Goal: Task Accomplishment & Management: Use online tool/utility

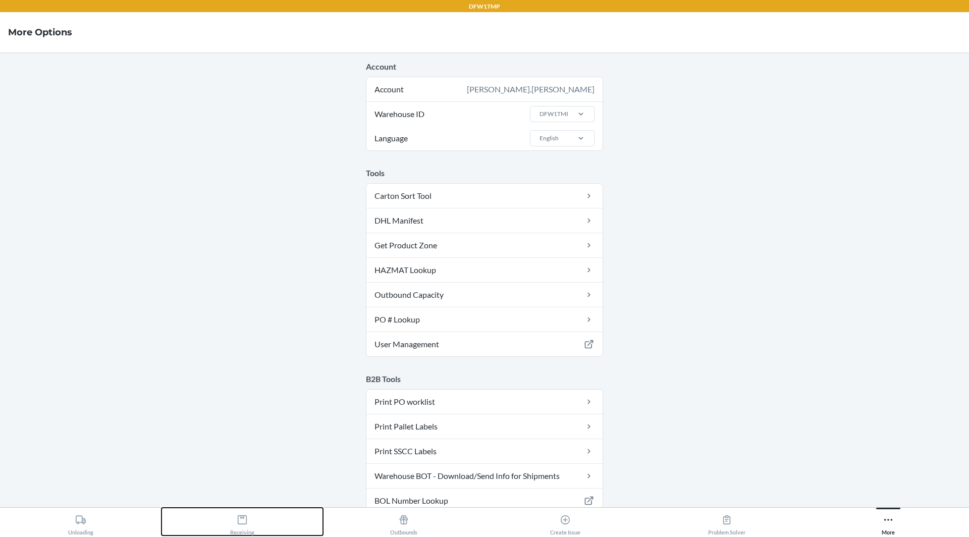
click at [258, 517] on button "Receiving" at bounding box center [241, 522] width 161 height 28
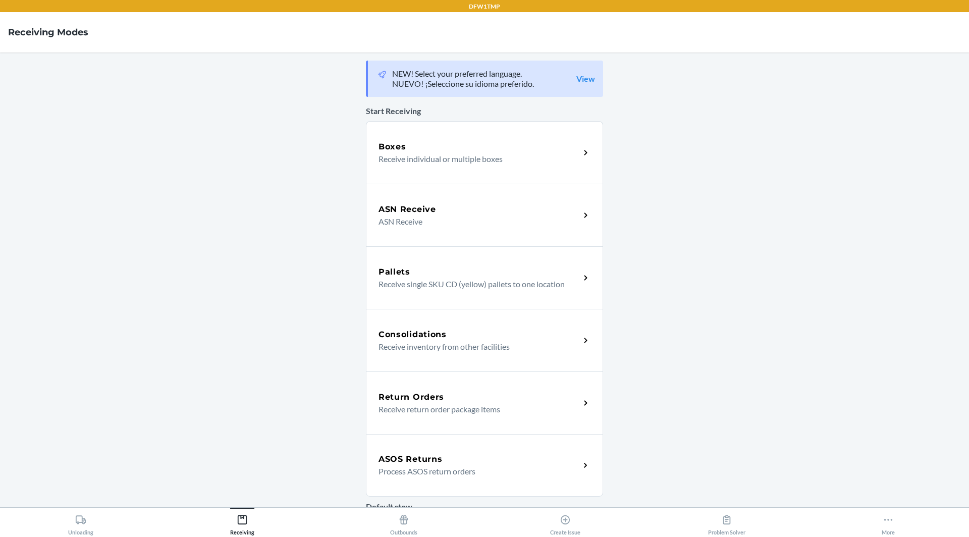
click at [451, 478] on div "ASOS Returns Process ASOS return orders" at bounding box center [484, 465] width 237 height 63
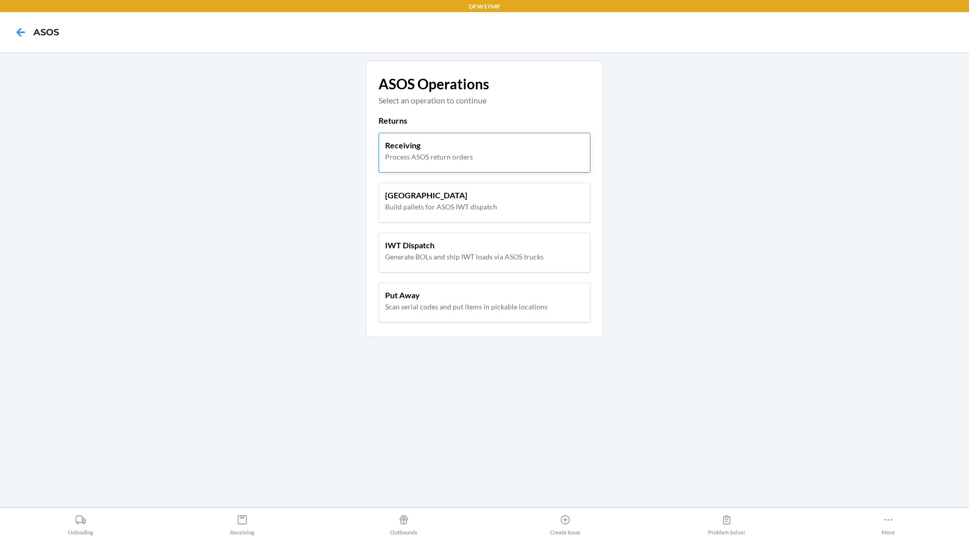
click at [455, 148] on p "Receiving" at bounding box center [429, 145] width 88 height 12
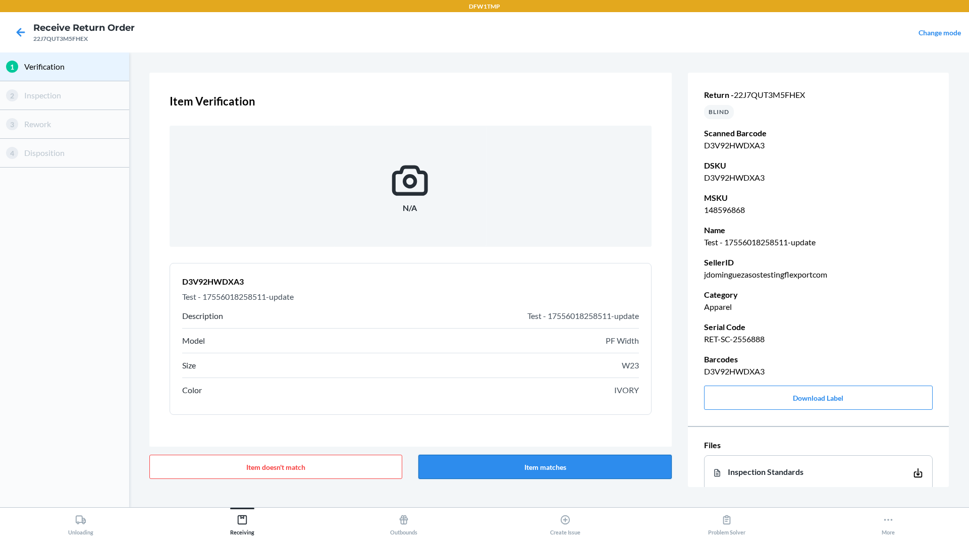
click at [519, 465] on button "Item matches" at bounding box center [544, 467] width 253 height 24
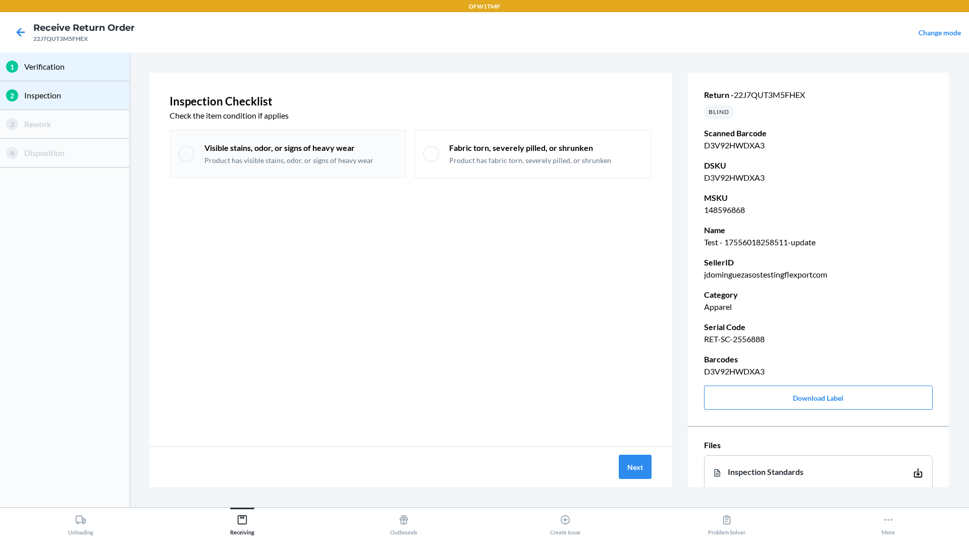
click at [278, 150] on p "Visible stains, odor, or signs of heavy wear" at bounding box center [288, 147] width 169 height 11
checkbox input "true"
click at [631, 466] on button "Next" at bounding box center [635, 467] width 33 height 24
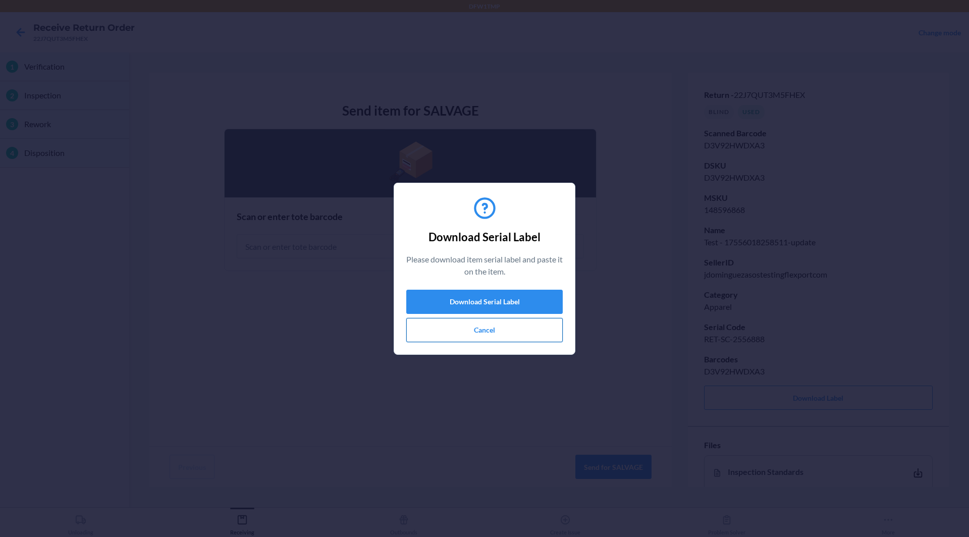
click at [520, 324] on button "Cancel" at bounding box center [484, 330] width 156 height 24
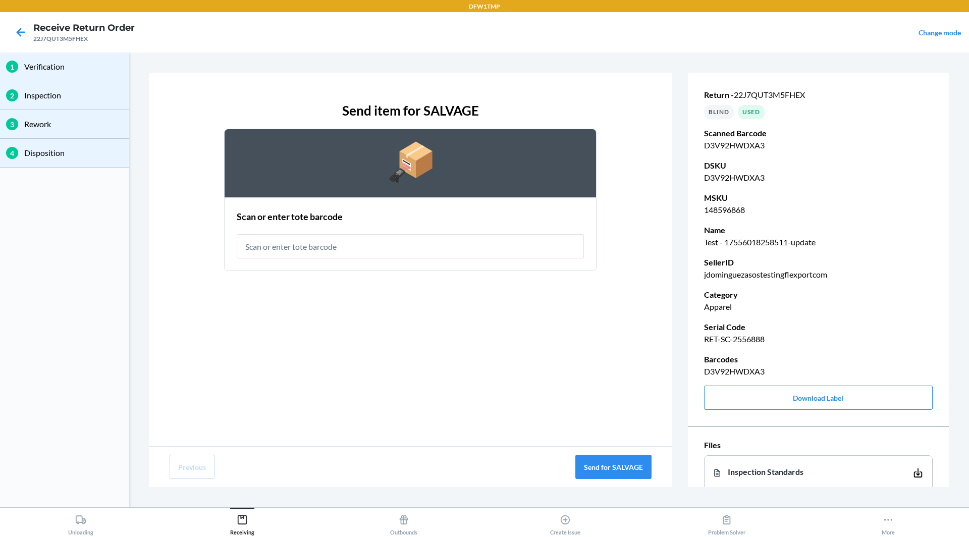
click at [737, 337] on p "RET-SC-2556888" at bounding box center [818, 339] width 229 height 12
copy p "RET-SC-2556888"
click at [355, 248] on input "text" at bounding box center [410, 246] width 347 height 24
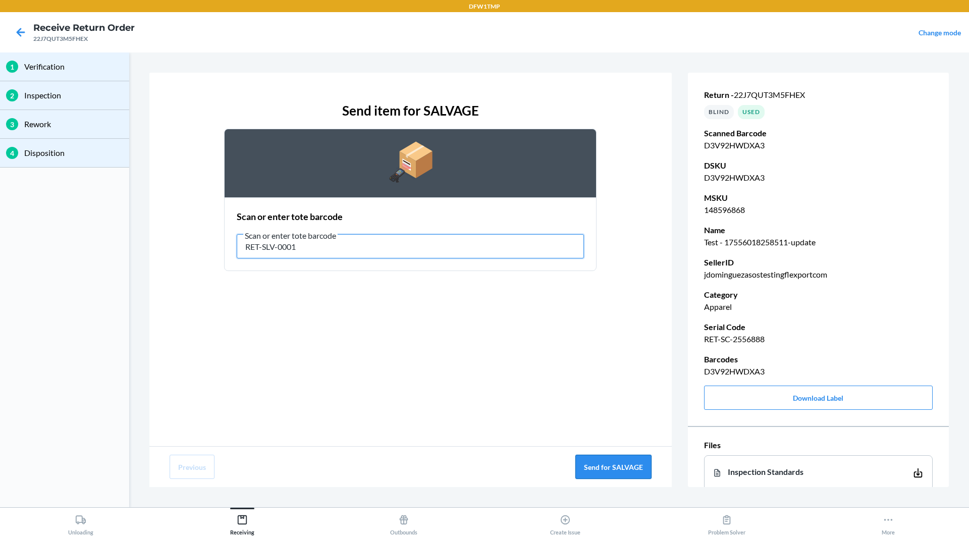
type input "RET-SLV-0001"
click at [623, 466] on button "Send for SALVAGE" at bounding box center [613, 467] width 76 height 24
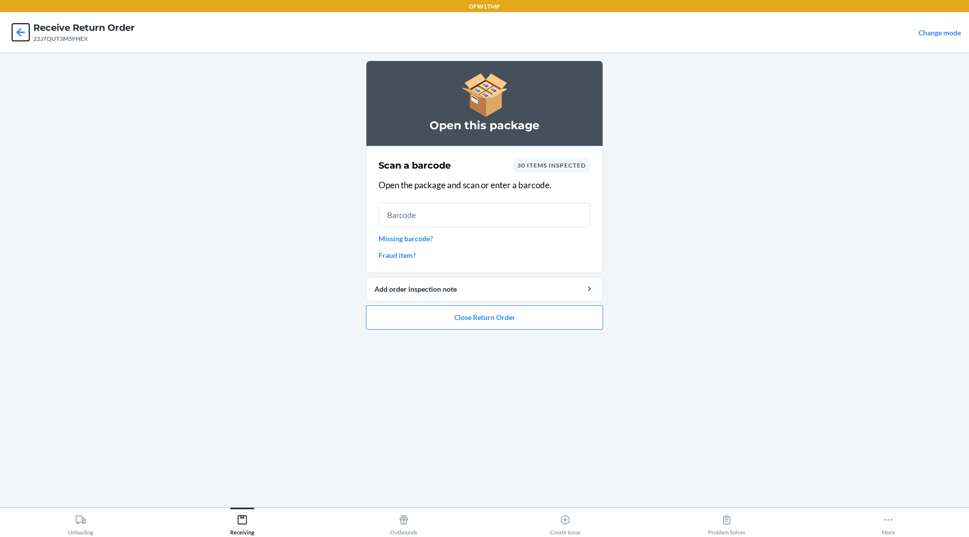
click at [19, 32] on icon at bounding box center [21, 32] width 9 height 9
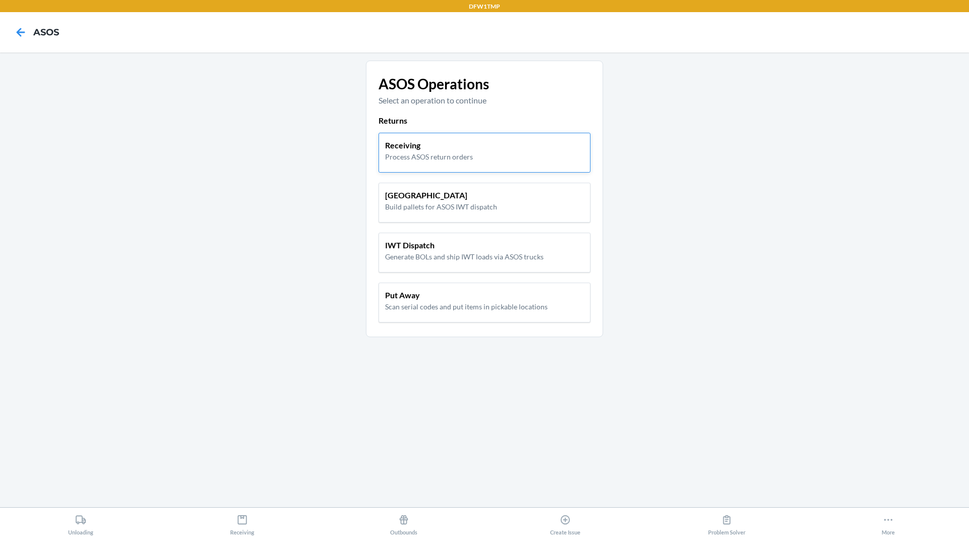
click at [443, 154] on p "Process ASOS return orders" at bounding box center [429, 156] width 88 height 11
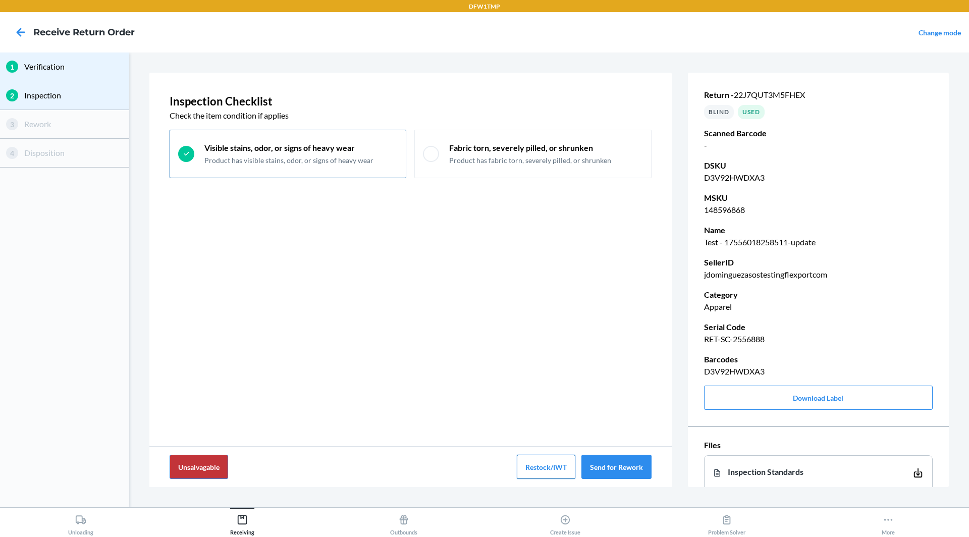
click at [536, 467] on button "Restock/IWT" at bounding box center [546, 467] width 59 height 24
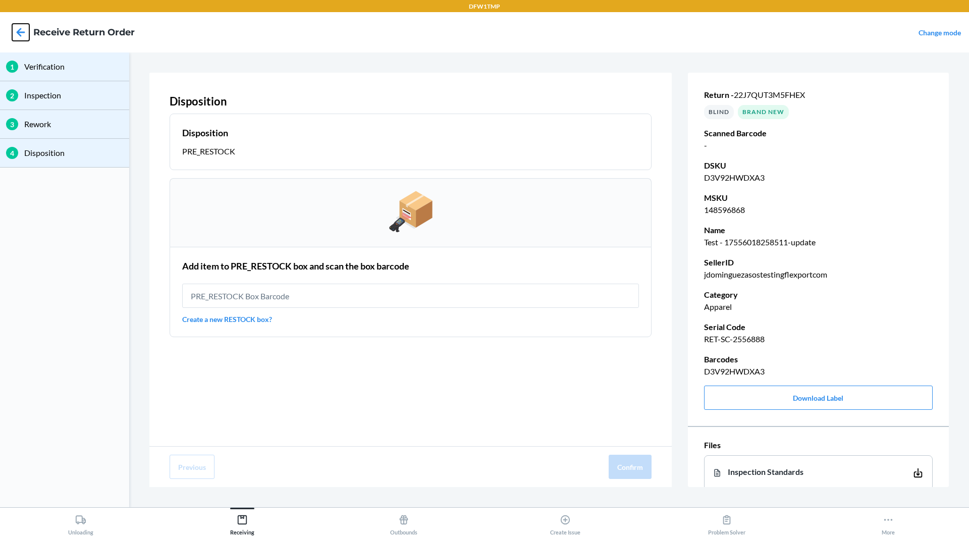
click at [22, 35] on icon at bounding box center [20, 32] width 17 height 17
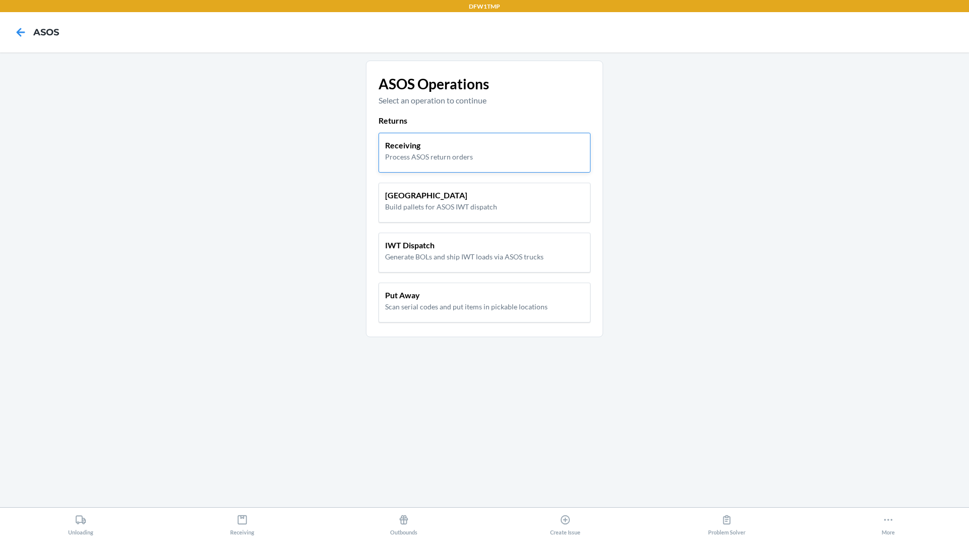
click at [438, 154] on p "Process ASOS return orders" at bounding box center [429, 156] width 88 height 11
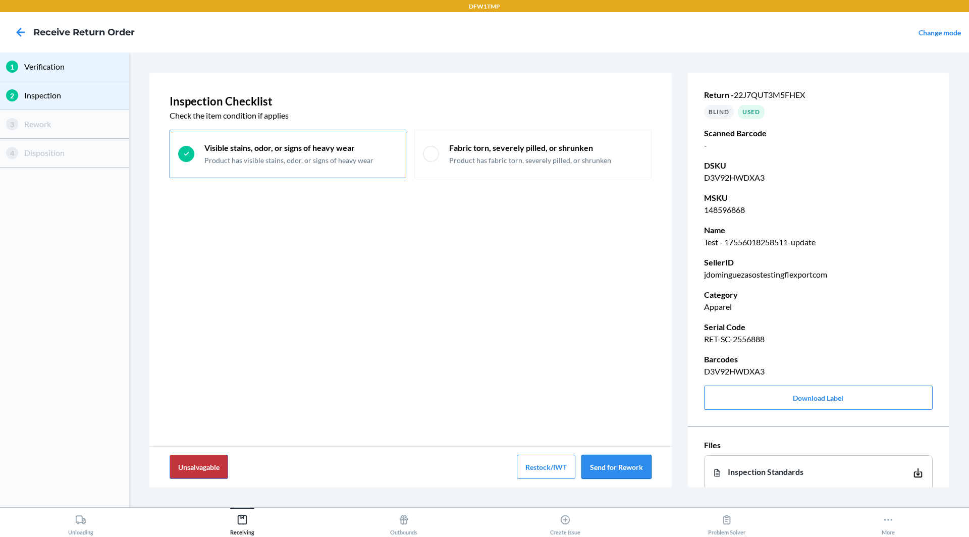
click at [625, 474] on button "Send for Rework" at bounding box center [616, 467] width 70 height 24
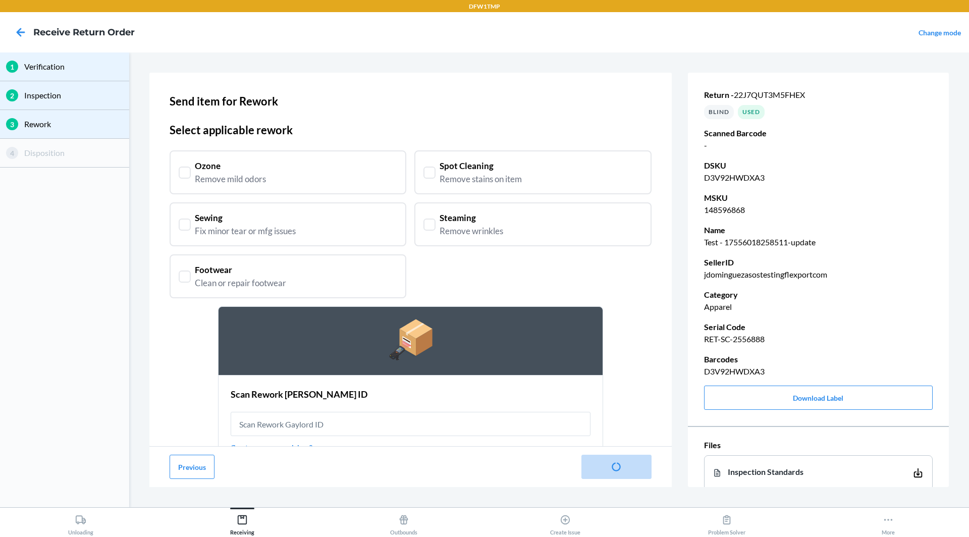
scroll to position [37, 0]
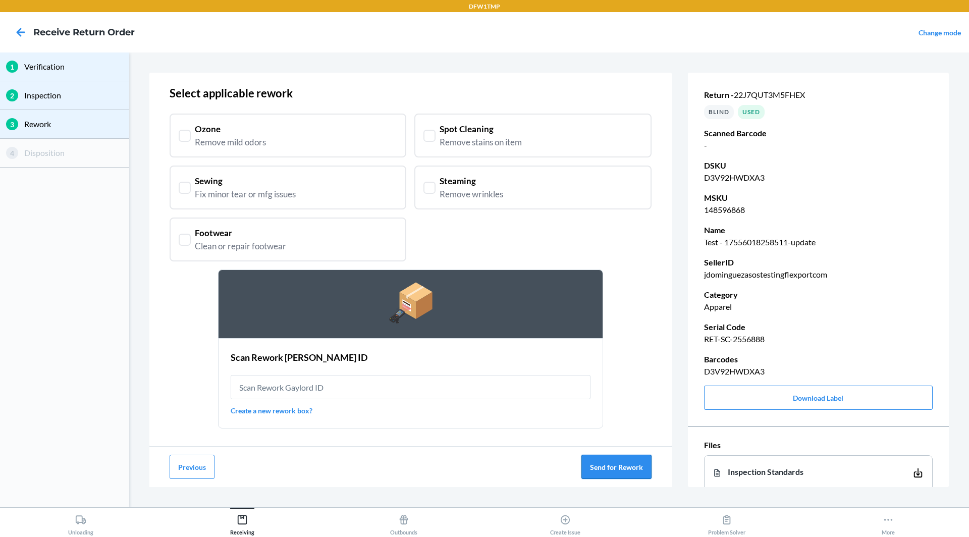
click at [626, 476] on button "Send for Rework" at bounding box center [616, 467] width 70 height 24
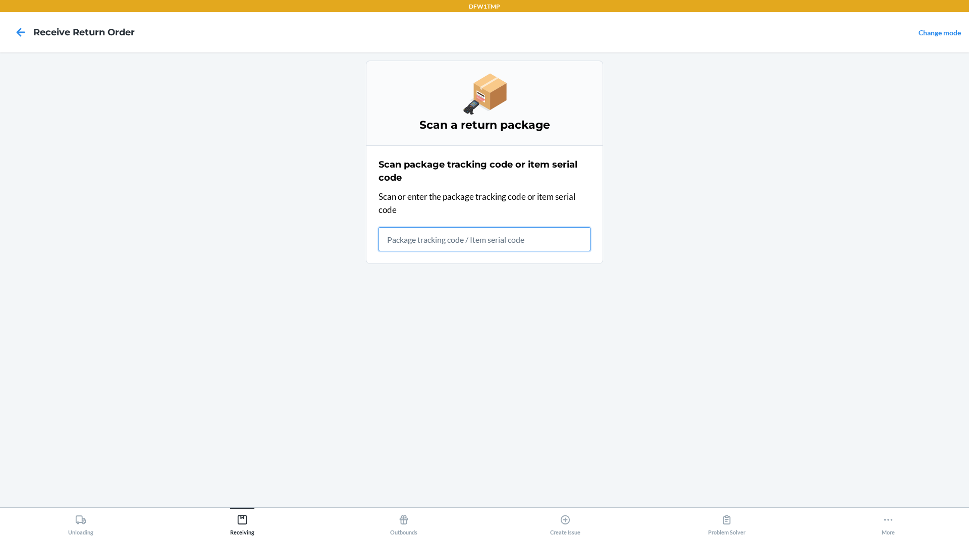
click at [476, 243] on input "text" at bounding box center [484, 239] width 212 height 24
click at [254, 233] on main "Scan a return package Scan package tracking code or item serial code Scan or en…" at bounding box center [484, 279] width 969 height 455
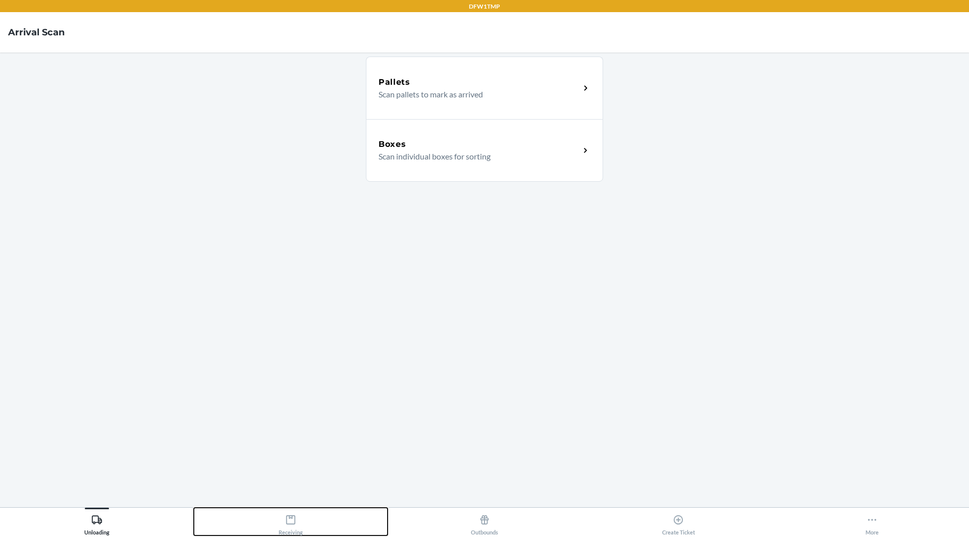
click at [304, 530] on button "Receiving" at bounding box center [291, 522] width 194 height 28
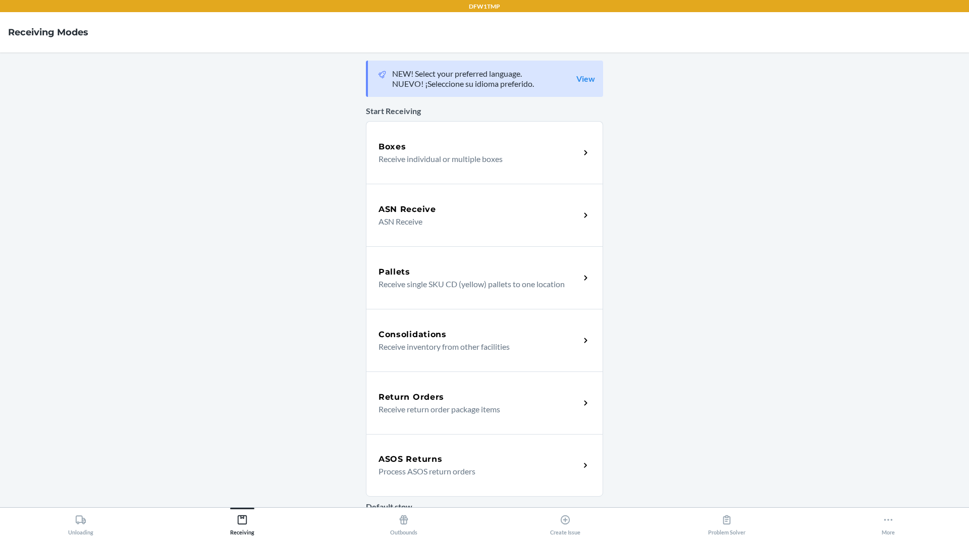
click at [439, 461] on h5 "ASOS Returns" at bounding box center [410, 459] width 64 height 12
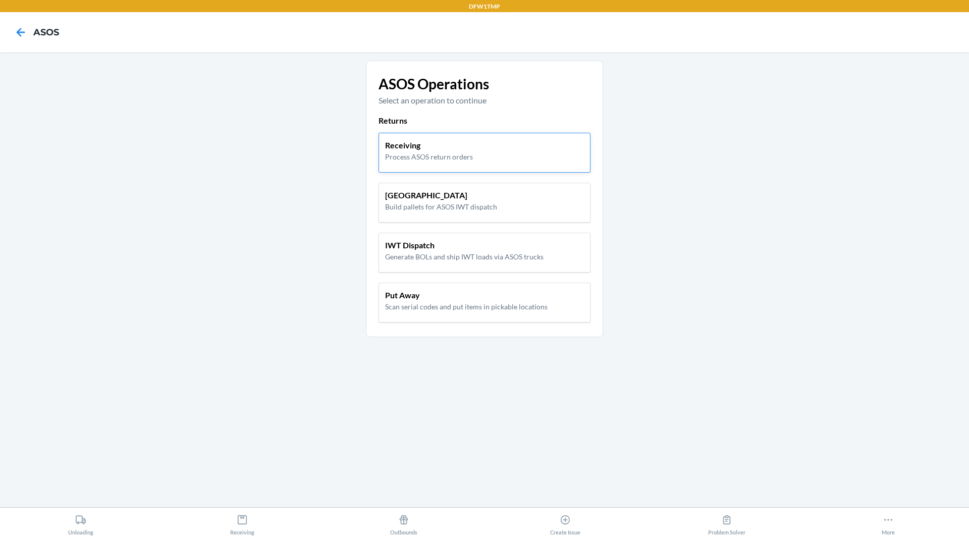
click at [431, 161] on p "Process ASOS return orders" at bounding box center [429, 156] width 88 height 11
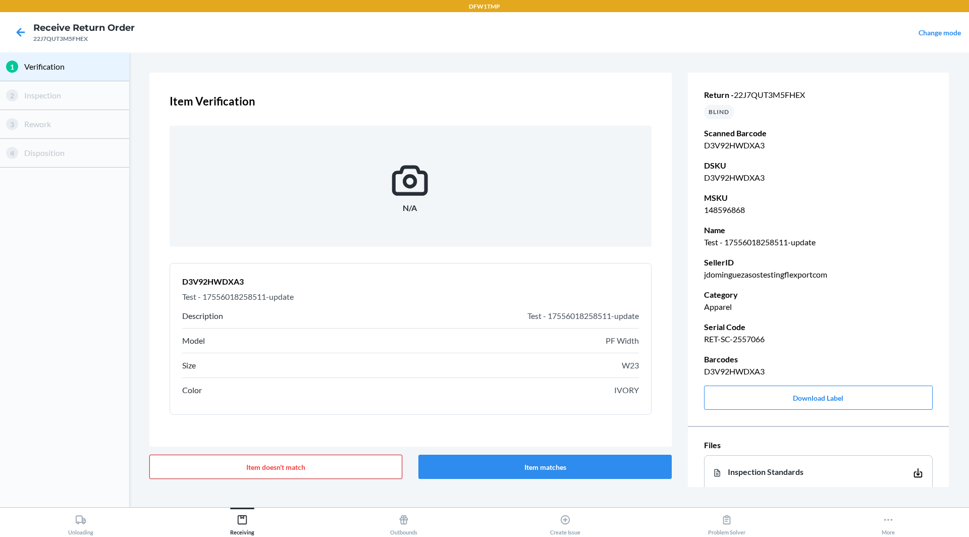
click at [257, 466] on button "Item doesn't match" at bounding box center [275, 467] width 253 height 24
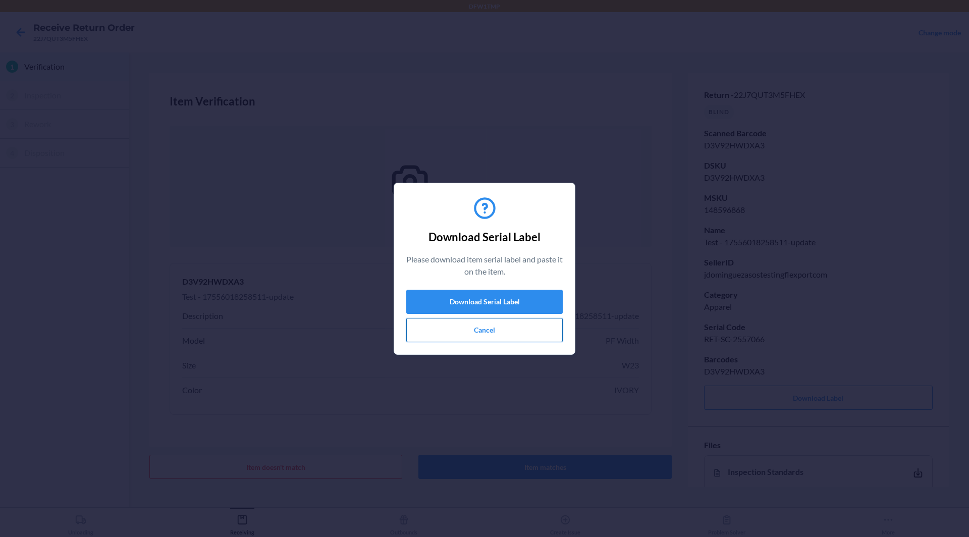
click at [523, 337] on button "Cancel" at bounding box center [484, 330] width 156 height 24
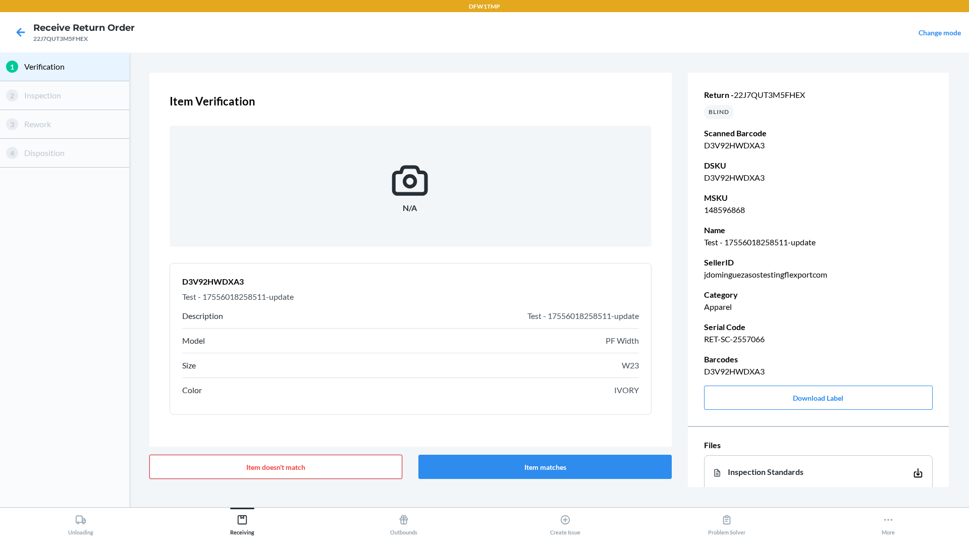
click at [382, 467] on button "Item doesn't match" at bounding box center [275, 467] width 253 height 24
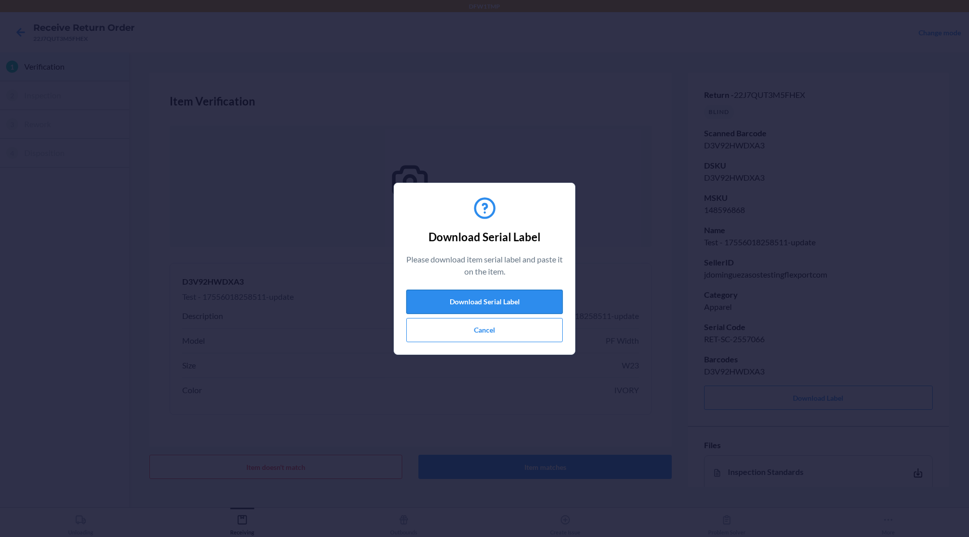
click at [493, 308] on button "Download Serial Label" at bounding box center [484, 302] width 156 height 24
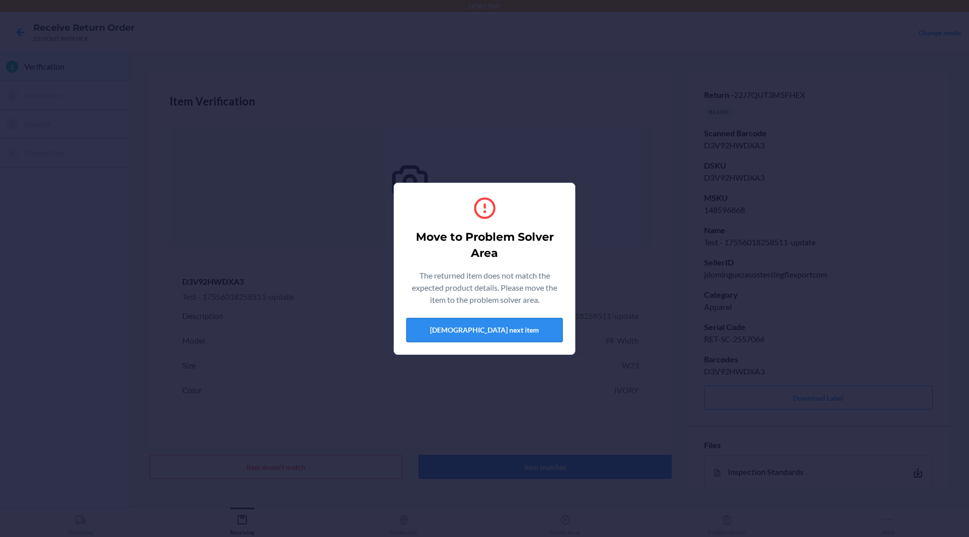
click at [493, 332] on button "[DEMOGRAPHIC_DATA] next item" at bounding box center [484, 330] width 156 height 24
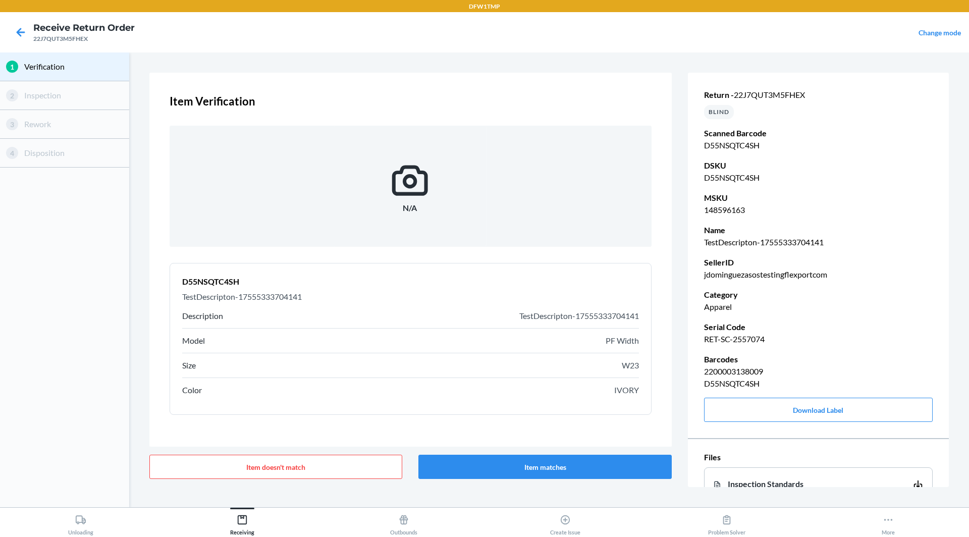
click at [411, 88] on div "Item Verification N/A 1 D55NSQTC4SH TestDescripton-17555333704141 Description T…" at bounding box center [410, 260] width 522 height 374
click at [325, 479] on div "Item doesn't match Item matches" at bounding box center [410, 467] width 522 height 40
click at [325, 471] on button "Item doesn't match" at bounding box center [275, 467] width 253 height 24
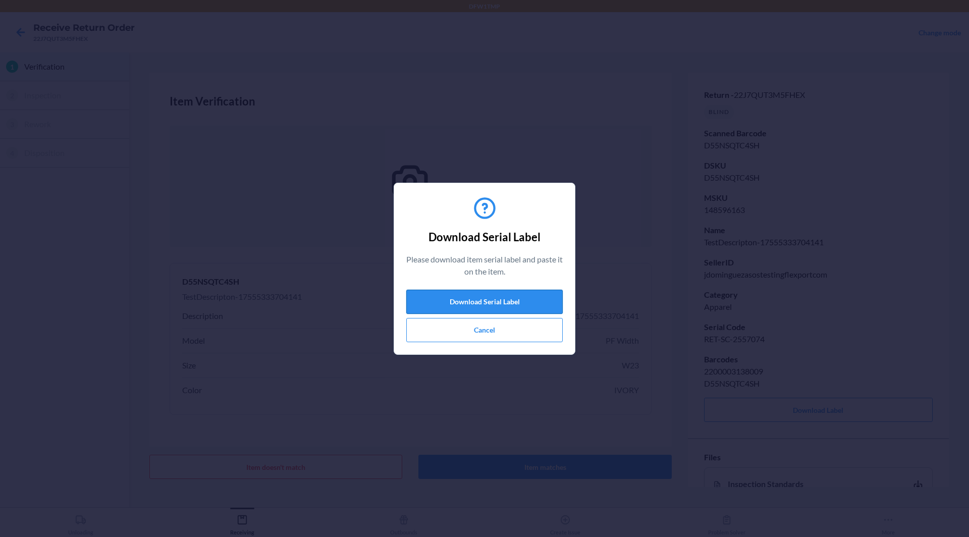
click at [505, 303] on button "Download Serial Label" at bounding box center [484, 302] width 156 height 24
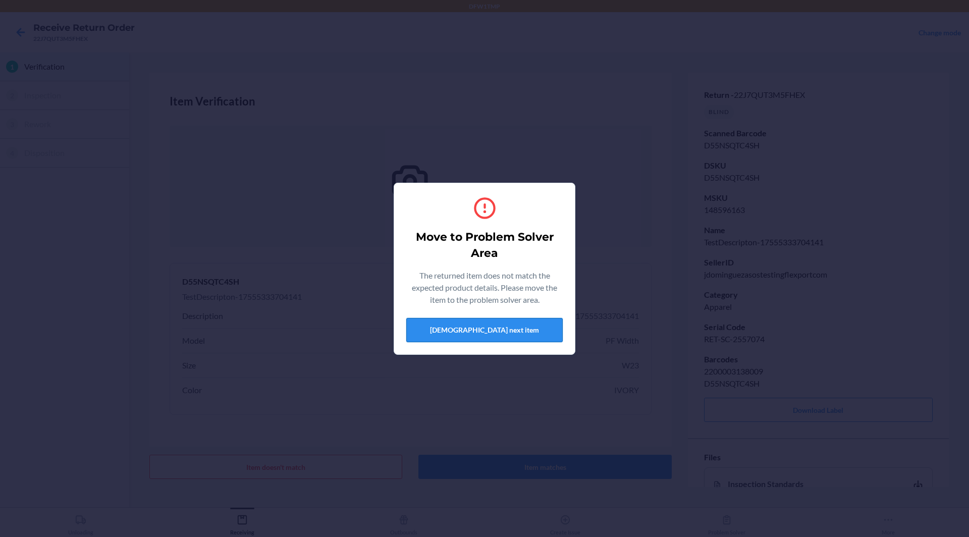
click at [489, 335] on button "[DEMOGRAPHIC_DATA] next item" at bounding box center [484, 330] width 156 height 24
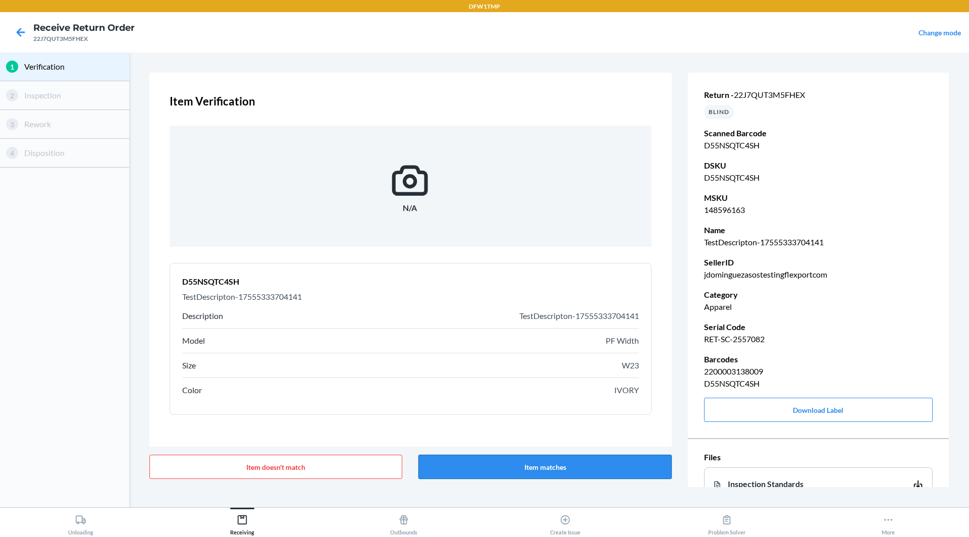
click at [537, 462] on button "Item matches" at bounding box center [544, 467] width 253 height 24
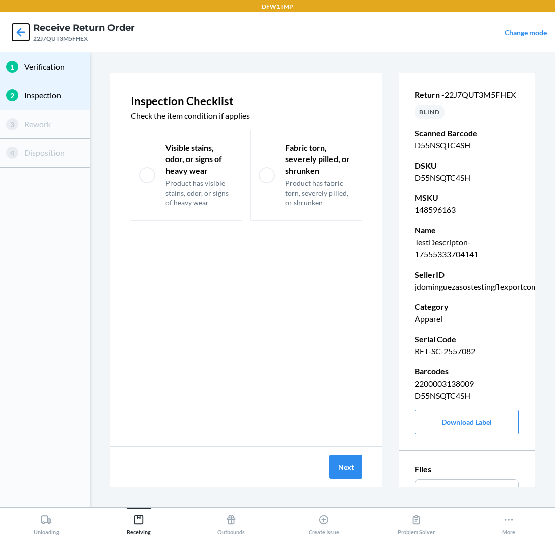
click at [18, 36] on icon at bounding box center [20, 32] width 17 height 17
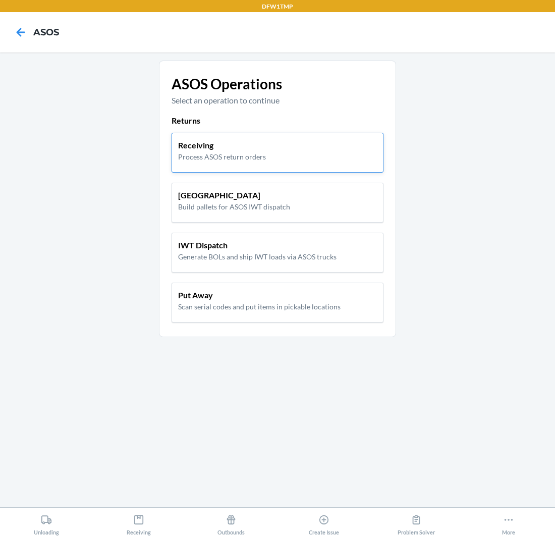
click at [260, 154] on p "Process ASOS return orders" at bounding box center [222, 156] width 88 height 11
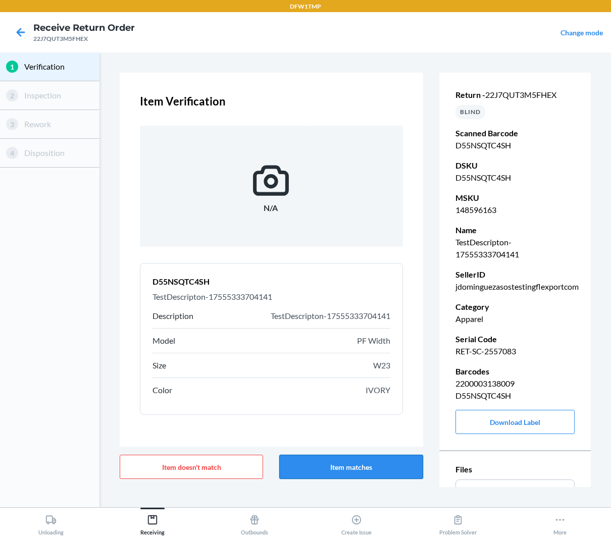
click at [375, 469] on button "Item matches" at bounding box center [350, 467] width 143 height 24
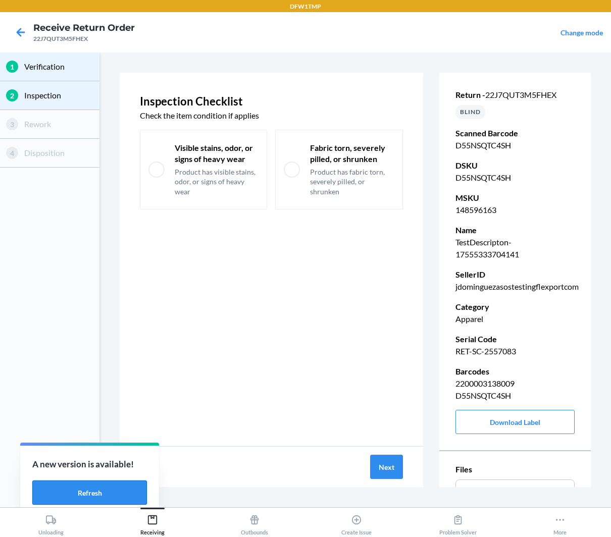
click at [123, 492] on button "Refresh" at bounding box center [89, 492] width 115 height 24
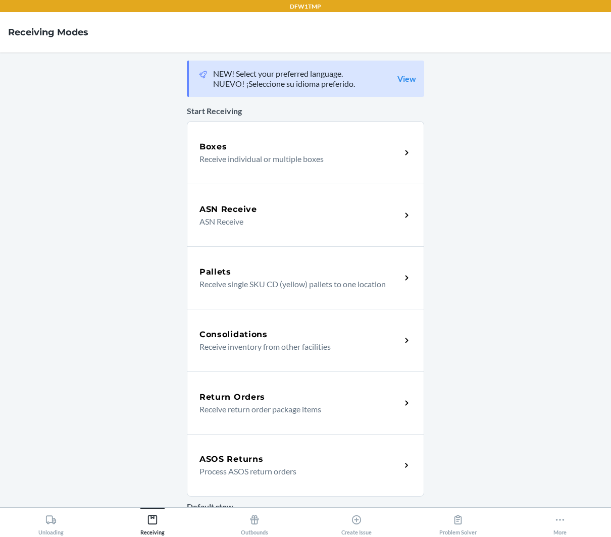
click at [240, 484] on div "ASOS Returns Process ASOS return orders" at bounding box center [305, 465] width 237 height 63
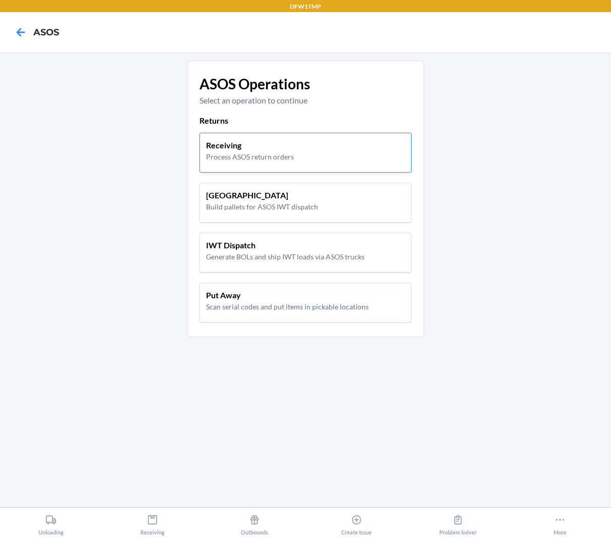
click at [251, 149] on p "Receiving" at bounding box center [250, 145] width 88 height 12
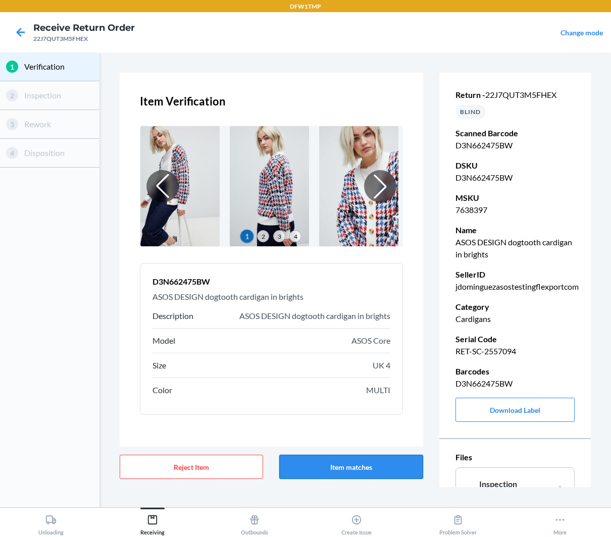
click at [363, 466] on button "Item matches" at bounding box center [350, 467] width 143 height 24
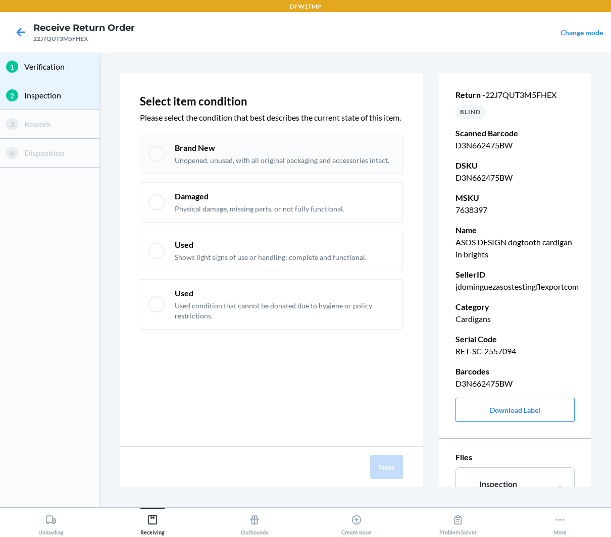
click at [313, 165] on p "Unopened, unused, with all original packaging and accessories intact." at bounding box center [282, 160] width 214 height 10
checkbox input "true"
click at [393, 470] on button "Next" at bounding box center [386, 467] width 33 height 24
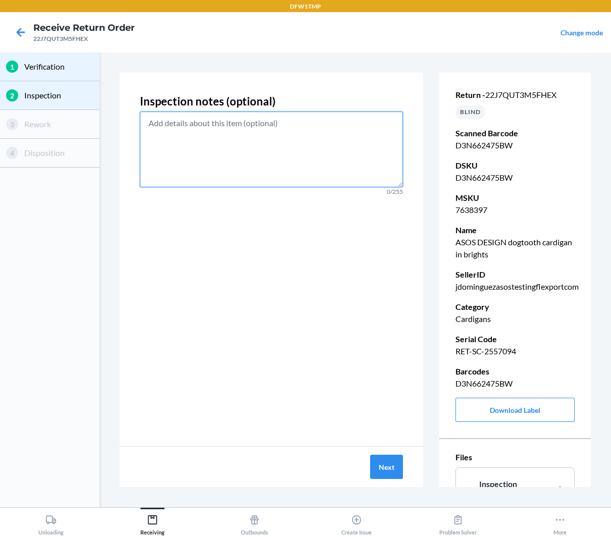
click at [324, 156] on textarea at bounding box center [271, 150] width 263 height 76
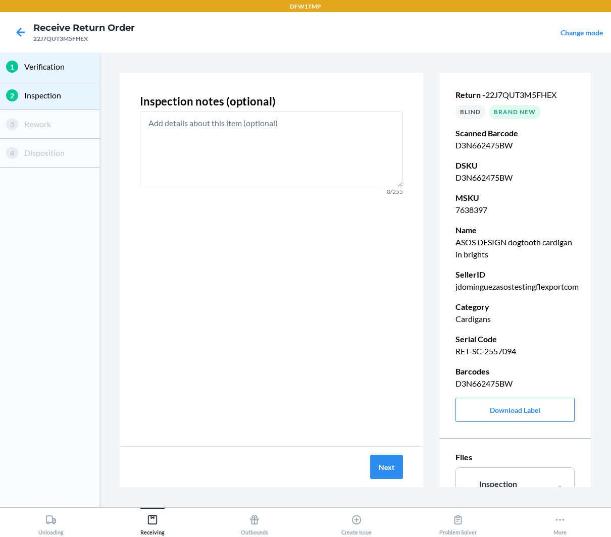
click at [392, 482] on div "Next" at bounding box center [271, 467] width 303 height 40
click at [390, 471] on button "Next" at bounding box center [386, 467] width 33 height 24
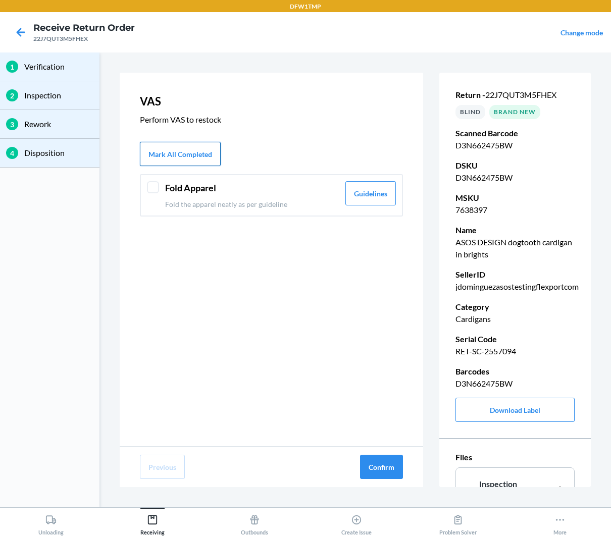
click at [188, 158] on button "Mark All Completed" at bounding box center [180, 154] width 81 height 24
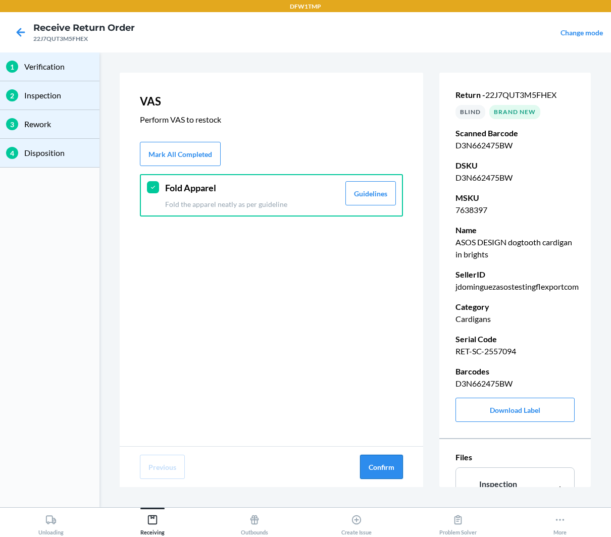
click at [371, 465] on button "Confirm" at bounding box center [381, 467] width 43 height 24
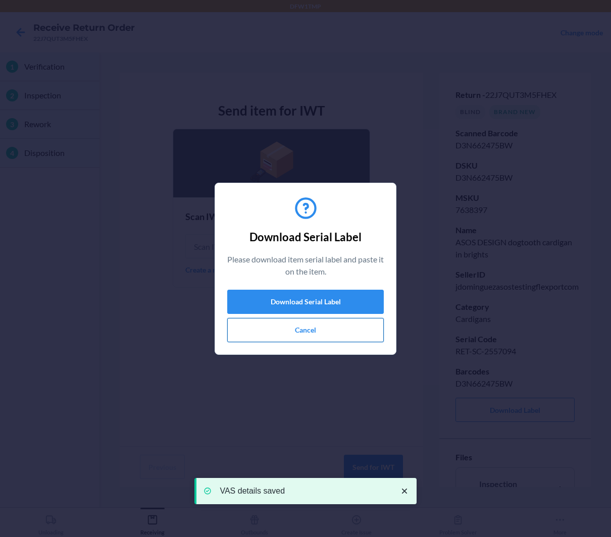
click at [315, 335] on button "Cancel" at bounding box center [305, 330] width 156 height 24
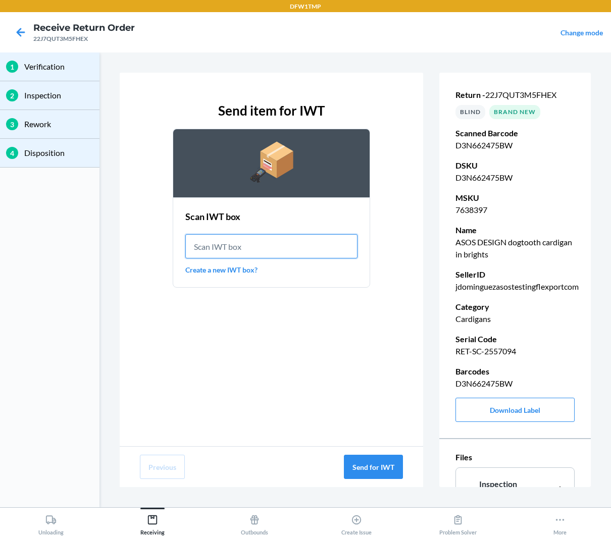
click at [268, 239] on input "text" at bounding box center [271, 246] width 172 height 24
click at [254, 266] on link "Create a new IWT box?" at bounding box center [271, 269] width 172 height 11
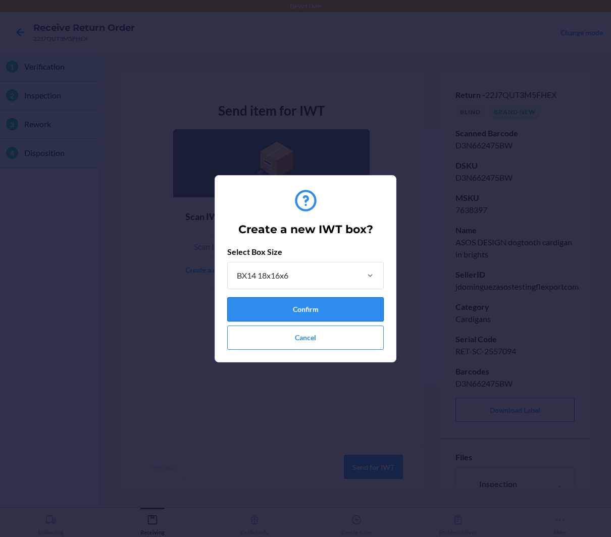
click at [334, 305] on button "Confirm" at bounding box center [305, 309] width 156 height 24
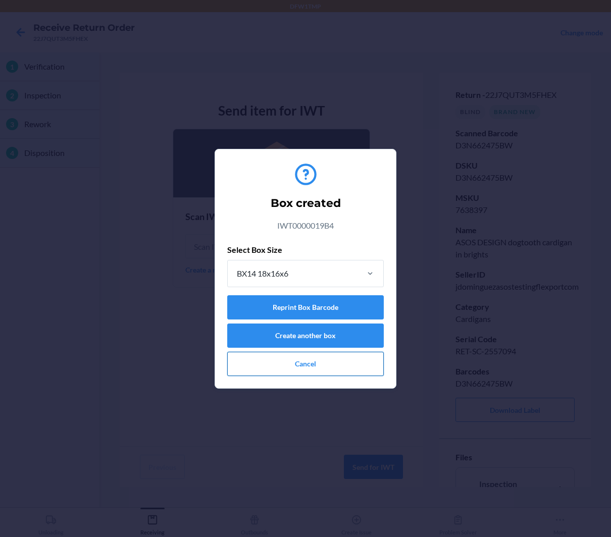
click at [300, 355] on button "Cancel" at bounding box center [305, 364] width 156 height 24
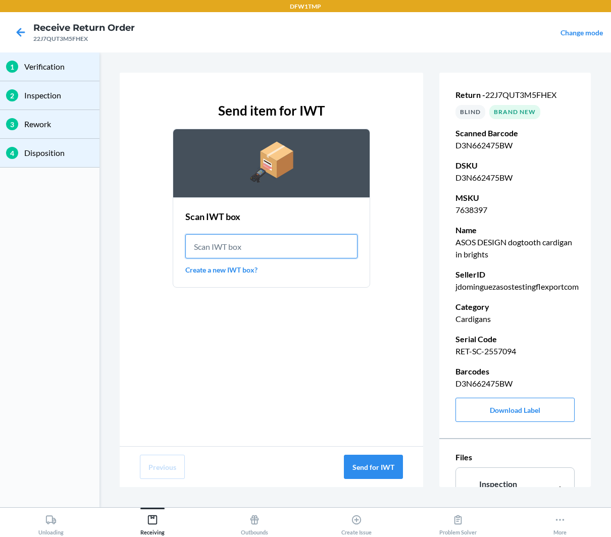
click at [272, 242] on input "text" at bounding box center [271, 246] width 172 height 24
paste input "IWT0000019B4"
type input "IWT0000019B4"
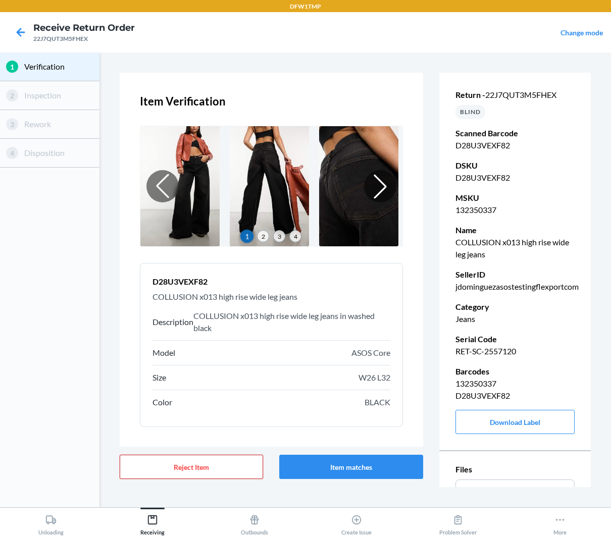
click at [207, 468] on button "Reject Item" at bounding box center [191, 467] width 143 height 24
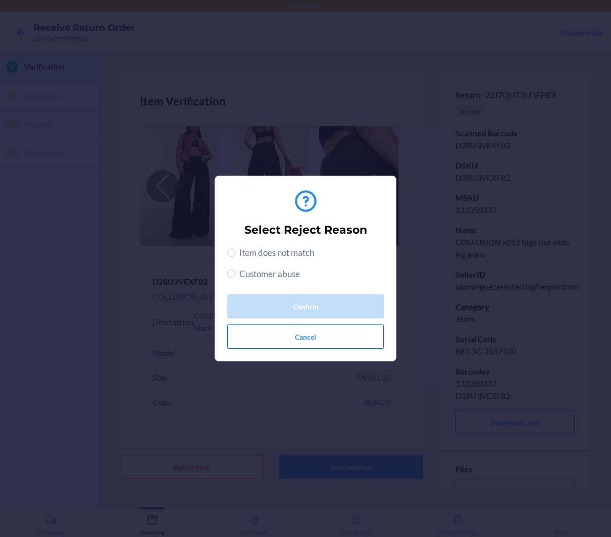
click at [304, 342] on button "Cancel" at bounding box center [305, 336] width 156 height 24
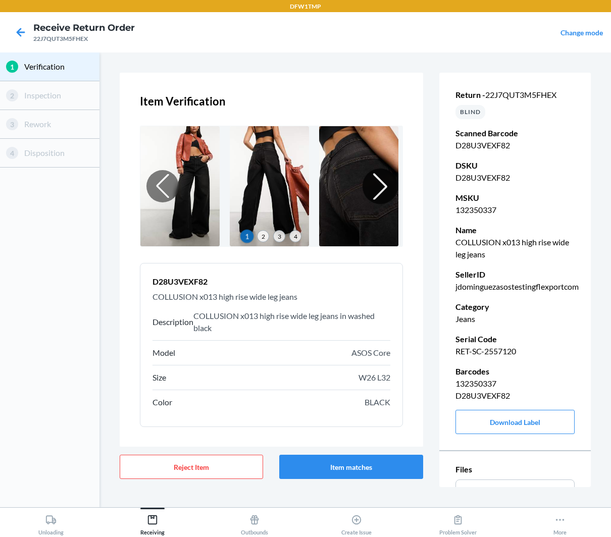
click at [384, 192] on div at bounding box center [379, 186] width 35 height 35
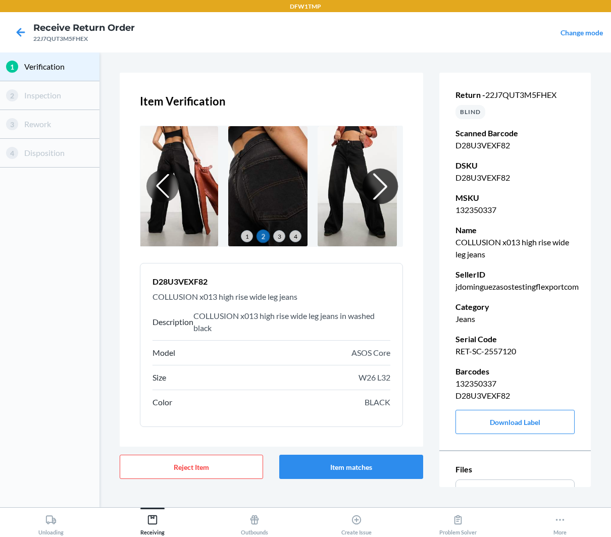
click at [384, 192] on div at bounding box center [379, 186] width 35 height 35
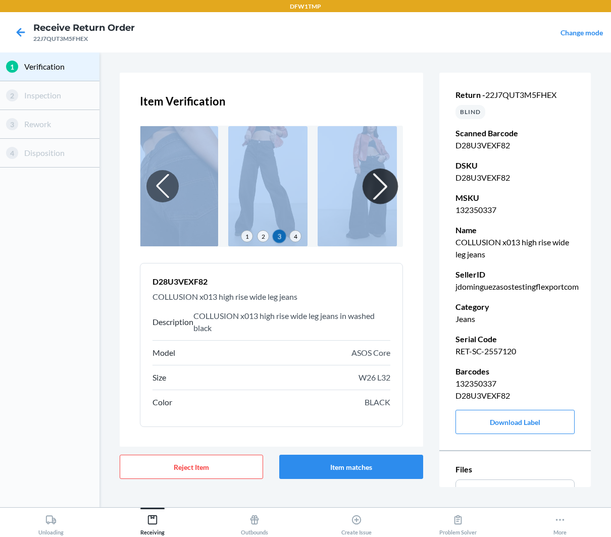
click at [384, 192] on div at bounding box center [379, 186] width 35 height 35
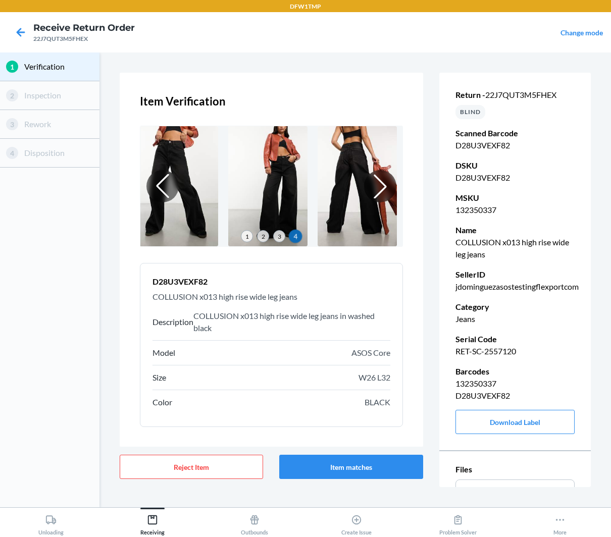
click at [407, 278] on div "Item Verification 1 2 3 4 D28U3VEXF82 COLLUSION x013 high rise wide leg jeans D…" at bounding box center [271, 260] width 303 height 374
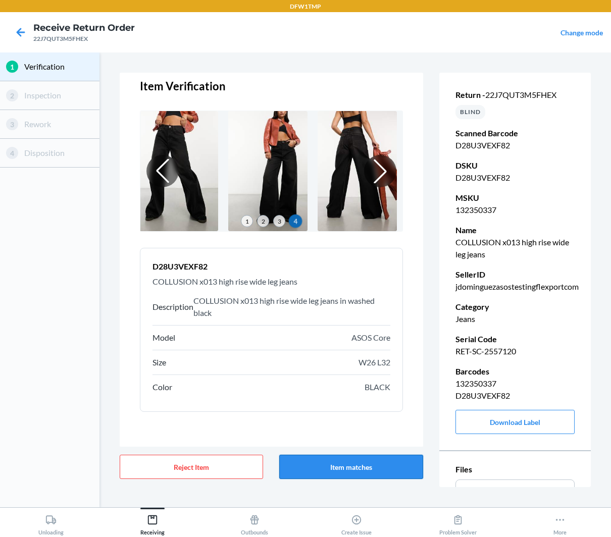
click at [385, 470] on button "Item matches" at bounding box center [350, 467] width 143 height 24
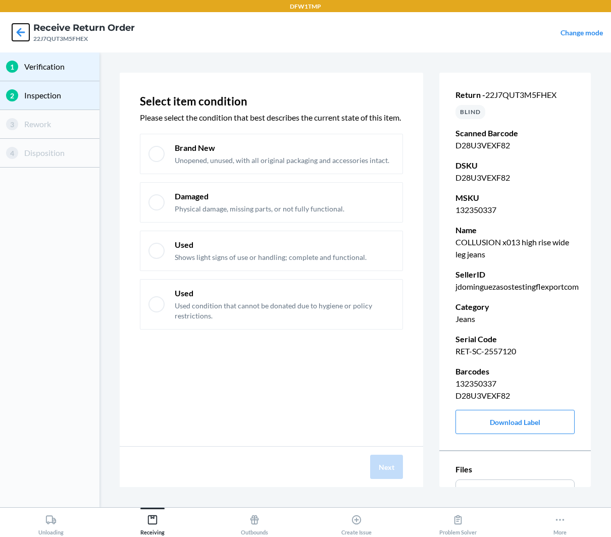
click at [24, 36] on icon at bounding box center [20, 32] width 17 height 17
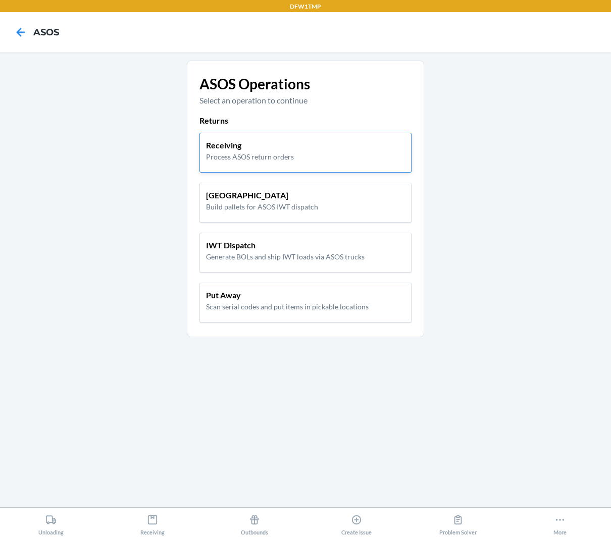
click at [351, 153] on div "Receiving Process ASOS return orders" at bounding box center [305, 150] width 199 height 23
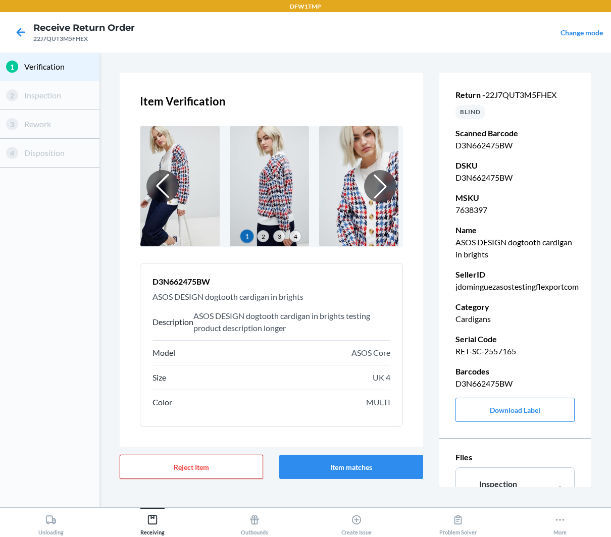
click at [236, 469] on button "Reject Item" at bounding box center [191, 467] width 143 height 24
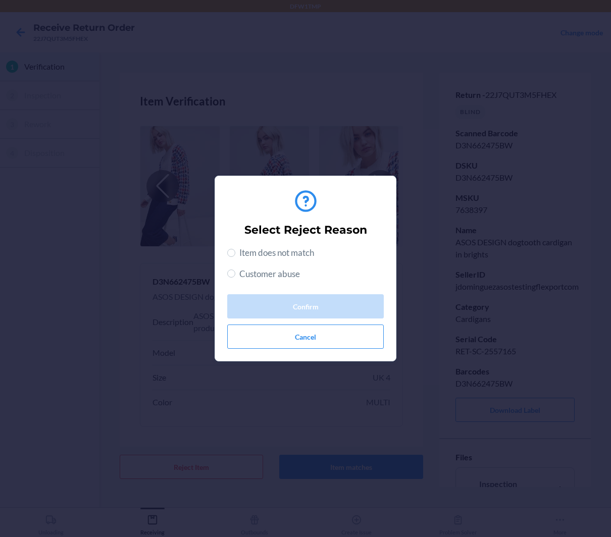
click at [265, 247] on span "Item does not match" at bounding box center [276, 252] width 75 height 13
click at [235, 249] on input "Item does not match" at bounding box center [231, 253] width 8 height 8
radio input "true"
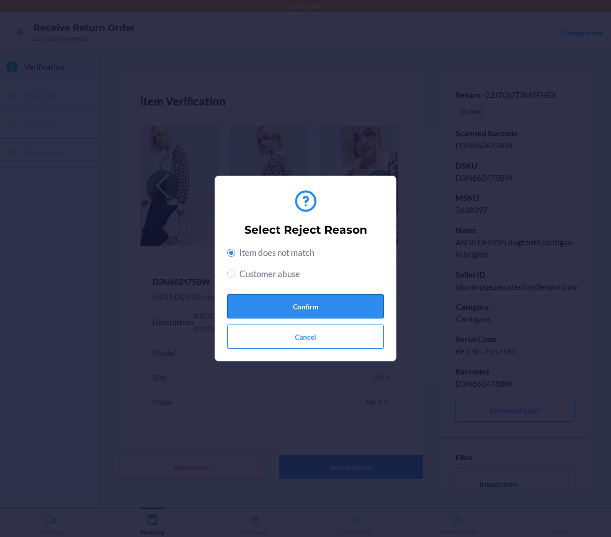
click at [305, 316] on button "Confirm" at bounding box center [305, 306] width 156 height 24
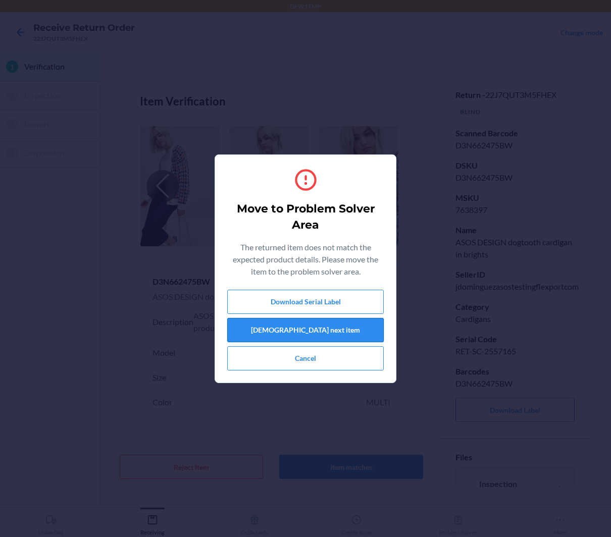
click at [317, 329] on button "[DEMOGRAPHIC_DATA] next item" at bounding box center [305, 330] width 156 height 24
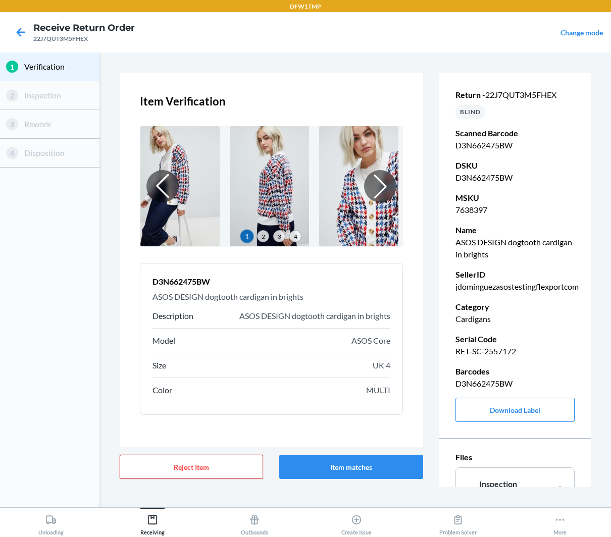
click at [195, 464] on button "Reject Item" at bounding box center [191, 467] width 143 height 24
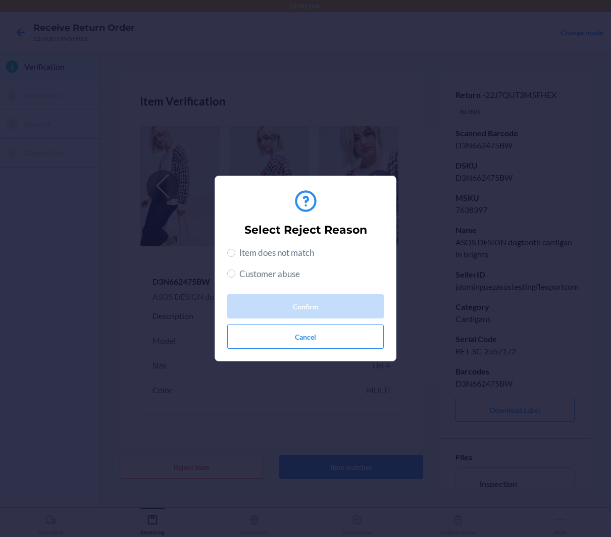
click at [281, 245] on div "Select Reject Reason Item does not match Customer abuse Confirm Cancel" at bounding box center [305, 268] width 156 height 169
click at [283, 243] on div "Select Reject Reason Item does not match Customer abuse Confirm Cancel" at bounding box center [305, 268] width 156 height 169
click at [283, 250] on span "Item does not match" at bounding box center [276, 252] width 75 height 13
click at [235, 250] on input "Item does not match" at bounding box center [231, 253] width 8 height 8
radio input "true"
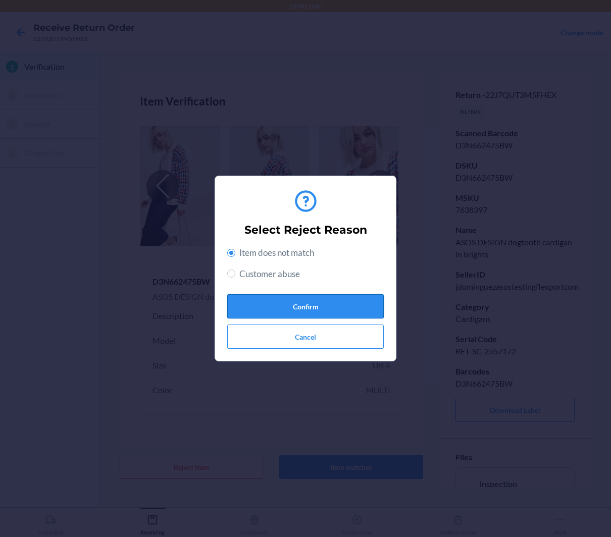
click at [314, 307] on button "Confirm" at bounding box center [305, 306] width 156 height 24
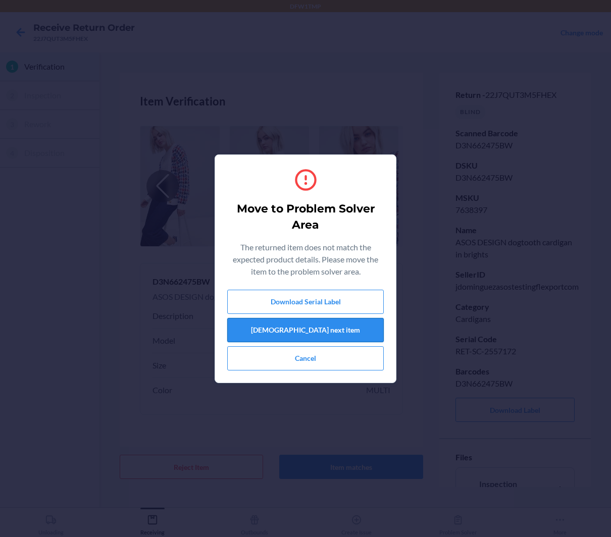
click at [309, 329] on button "[DEMOGRAPHIC_DATA] next item" at bounding box center [305, 330] width 156 height 24
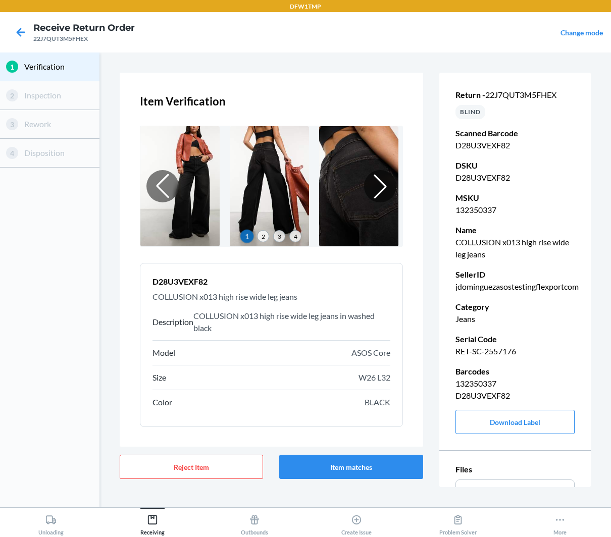
click at [178, 284] on header "D28U3VEXF82" at bounding box center [271, 281] width 238 height 12
copy header "D28U3VEXF82"
click at [189, 476] on button "Reject Item" at bounding box center [191, 467] width 143 height 24
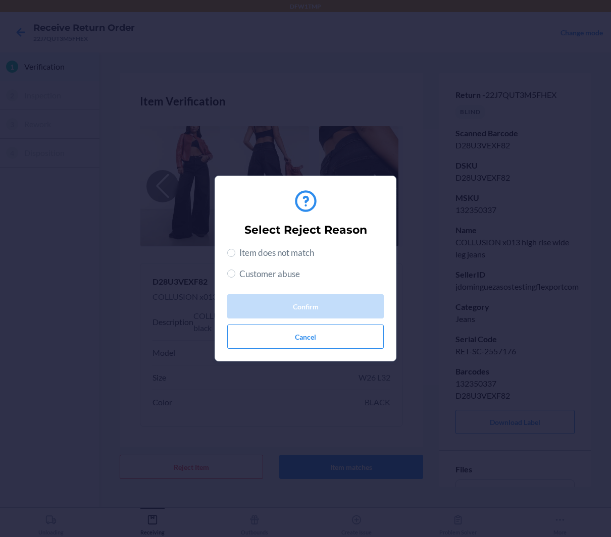
click at [275, 279] on span "Customer abuse" at bounding box center [269, 273] width 61 height 13
click at [235, 278] on input "Customer abuse" at bounding box center [231, 273] width 8 height 8
radio input "true"
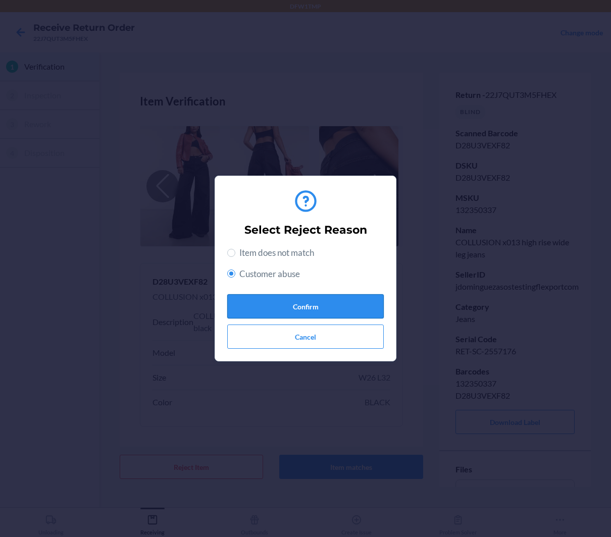
click at [286, 307] on button "Confirm" at bounding box center [305, 306] width 156 height 24
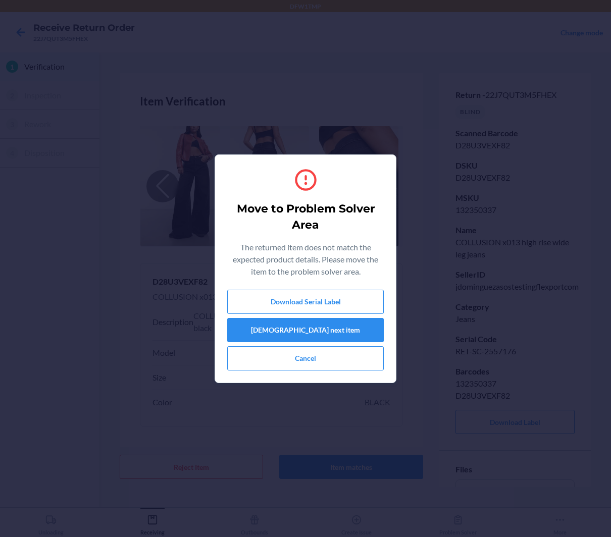
click at [298, 317] on div "Download Serial Label Scan next item Cancel" at bounding box center [305, 330] width 156 height 81
click at [298, 333] on button "[DEMOGRAPHIC_DATA] next item" at bounding box center [305, 330] width 156 height 24
click at [329, 336] on button "[DEMOGRAPHIC_DATA] next item" at bounding box center [305, 330] width 156 height 24
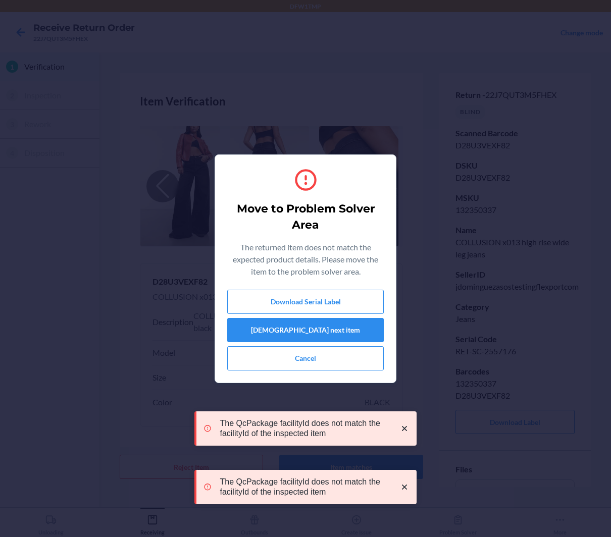
click at [404, 429] on icon "close toast" at bounding box center [404, 428] width 5 height 5
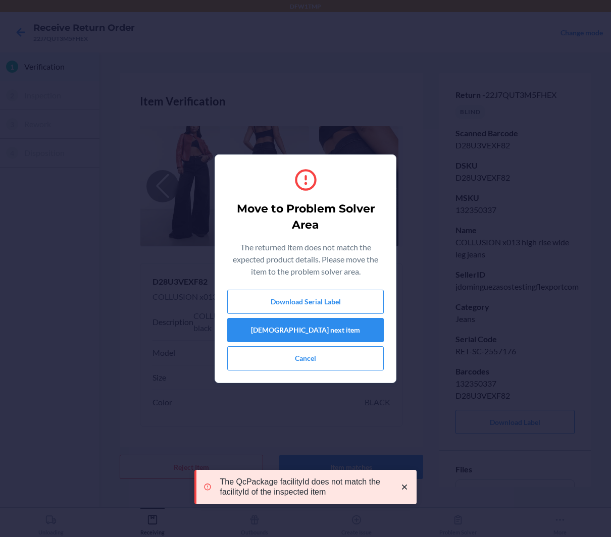
click at [406, 486] on icon "close toast" at bounding box center [404, 487] width 10 height 10
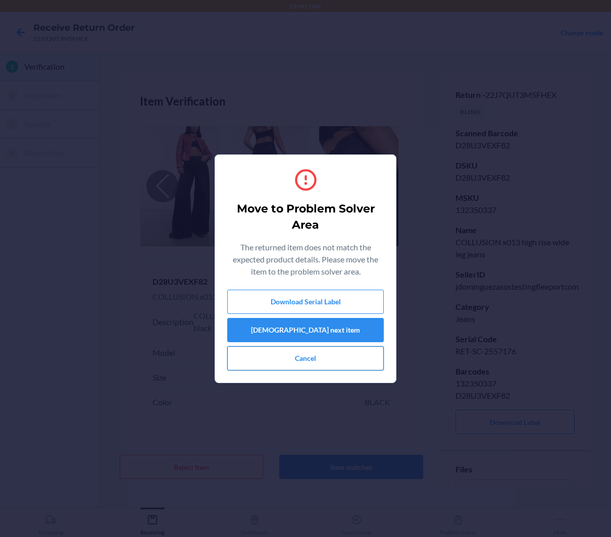
click at [317, 363] on button "Cancel" at bounding box center [305, 358] width 156 height 24
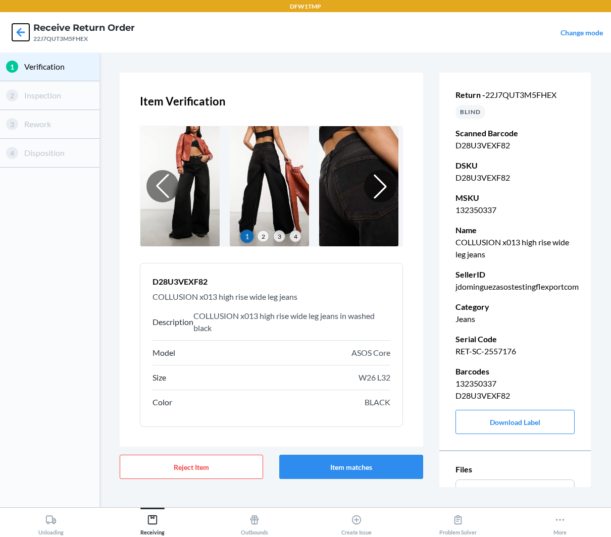
click at [22, 36] on icon at bounding box center [20, 32] width 17 height 17
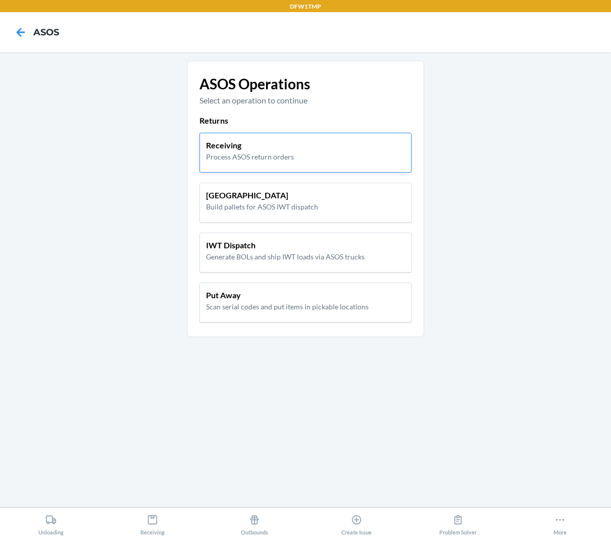
click at [266, 152] on p "Process ASOS return orders" at bounding box center [250, 156] width 88 height 11
